Goal: Check status: Check status

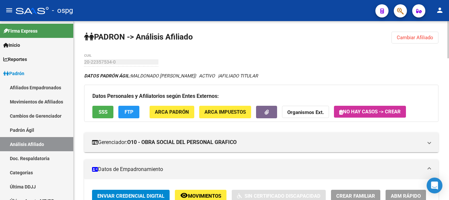
click at [412, 36] on span "Cambiar Afiliado" at bounding box center [415, 38] width 37 height 6
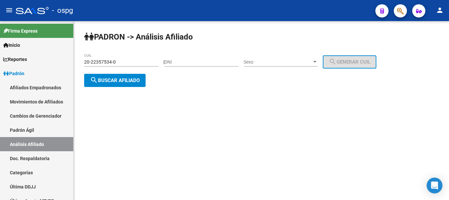
drag, startPoint x: 73, startPoint y: 60, endPoint x: 115, endPoint y: 64, distance: 41.6
click at [78, 62] on div "PADRON -> Análisis Afiliado 20-22357534-0 CUIL | DNI Sexo Sexo search Generar C…" at bounding box center [262, 64] width 376 height 87
paste input "94062138-1"
type input "20-94062138-1"
click at [132, 81] on span "search Buscar afiliado" at bounding box center [115, 80] width 50 height 6
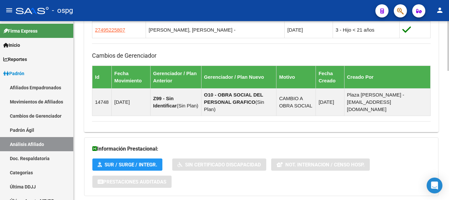
scroll to position [464, 0]
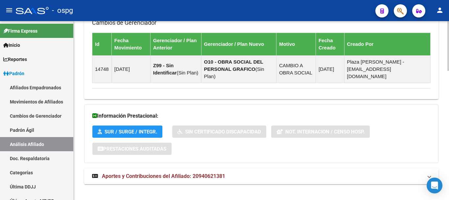
drag, startPoint x: 202, startPoint y: 167, endPoint x: 233, endPoint y: 167, distance: 31.3
click at [202, 173] on span "Aportes y Contribuciones del Afiliado: 20940621381" at bounding box center [163, 176] width 123 height 6
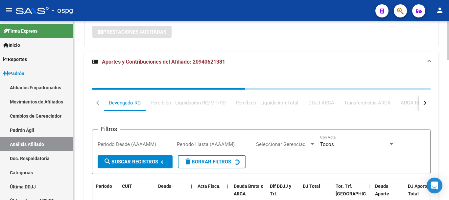
scroll to position [596, 0]
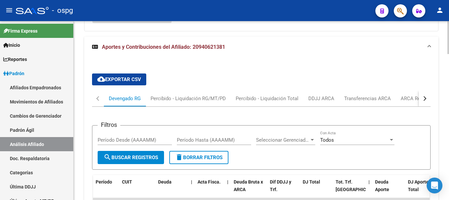
click at [430, 93] on button "button" at bounding box center [425, 98] width 12 height 16
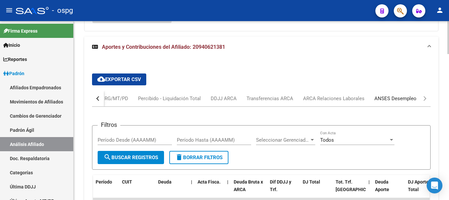
click at [407, 95] on div "ANSES Desempleo" at bounding box center [396, 98] width 42 height 7
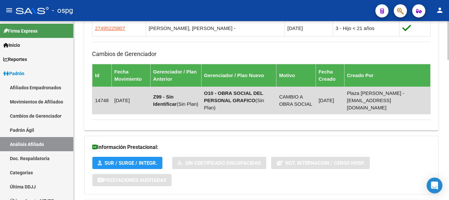
scroll to position [432, 0]
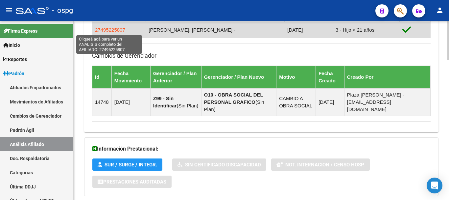
click at [112, 29] on span "27495225807" at bounding box center [110, 30] width 30 height 6
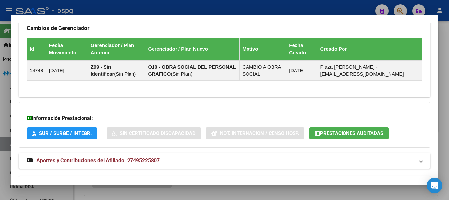
scroll to position [470, 0]
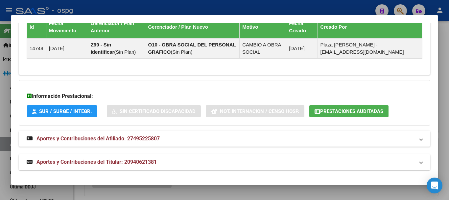
click at [106, 139] on span "Aportes y Contribuciones del Afiliado: 27495225807" at bounding box center [98, 138] width 123 height 6
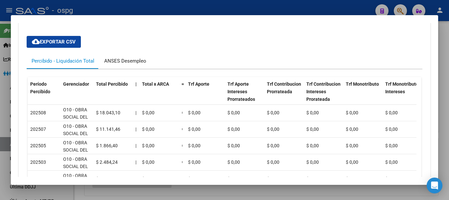
click at [133, 60] on div "ANSES Desempleo" at bounding box center [125, 60] width 42 height 7
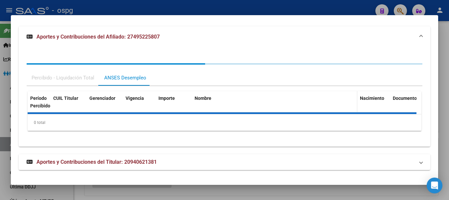
scroll to position [601, 0]
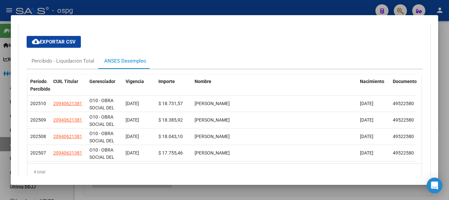
click at [441, 81] on div at bounding box center [224, 100] width 449 height 200
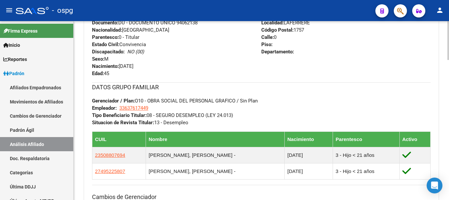
scroll to position [333, 0]
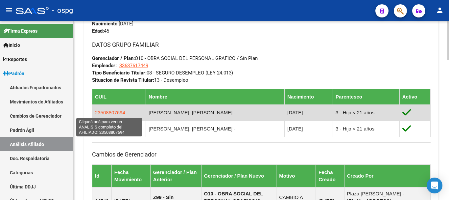
click at [112, 113] on span "23508807694" at bounding box center [110, 113] width 30 height 6
type textarea "23508807694"
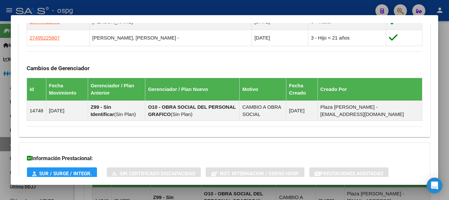
scroll to position [470, 0]
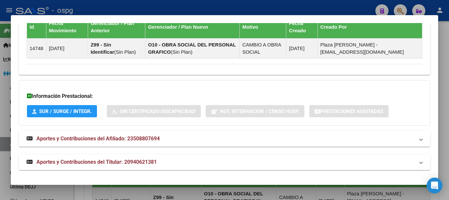
click at [208, 136] on mat-panel-title "Aportes y Contribuciones del Afiliado: 23508807694" at bounding box center [221, 139] width 388 height 8
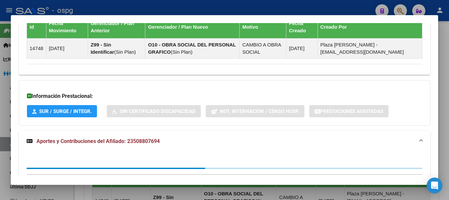
scroll to position [509, 0]
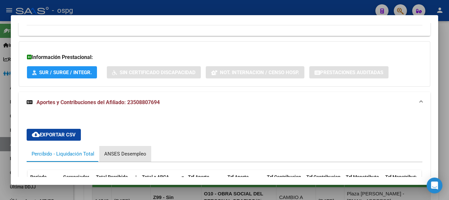
click at [134, 153] on div "ANSES Desempleo" at bounding box center [125, 153] width 42 height 7
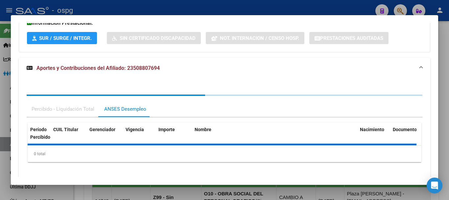
scroll to position [574, 0]
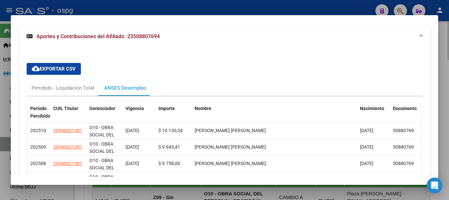
click at [442, 88] on div at bounding box center [224, 100] width 449 height 200
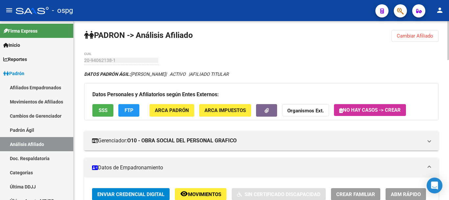
scroll to position [0, 0]
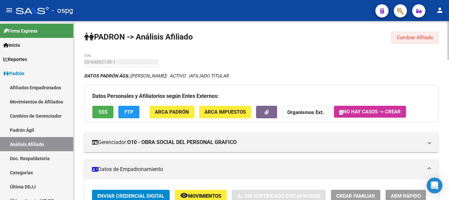
click at [406, 37] on span "Cambiar Afiliado" at bounding box center [415, 38] width 37 height 6
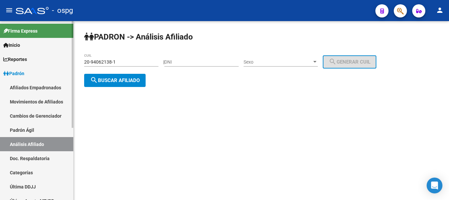
drag, startPoint x: 128, startPoint y: 60, endPoint x: 42, endPoint y: 63, distance: 85.9
click at [42, 63] on mat-sidenav-container "Firma Express Inicio Calendario SSS Instructivos Contacto OS Reportes Ingresos …" at bounding box center [224, 110] width 449 height 179
paste input "26291765-8"
type input "20-26291765-8"
click at [123, 78] on span "search Buscar afiliado" at bounding box center [115, 80] width 50 height 6
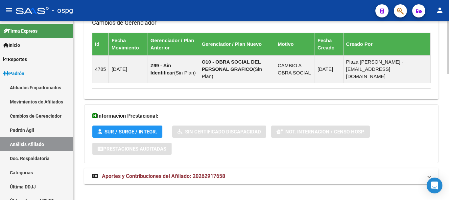
click at [215, 173] on span "Aportes y Contribuciones del Afiliado: 20262917658" at bounding box center [163, 176] width 123 height 6
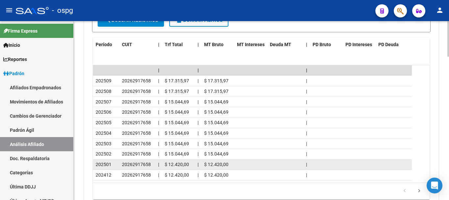
scroll to position [723, 0]
